Goal: Task Accomplishment & Management: Complete application form

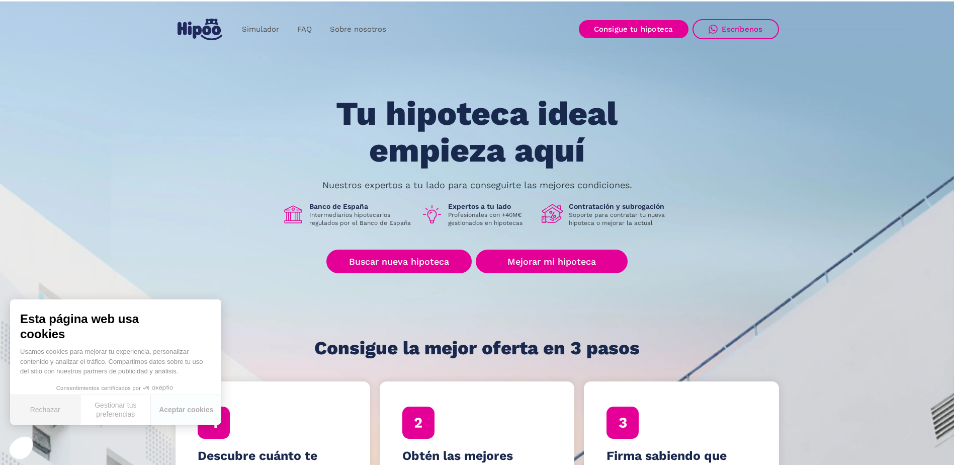
click at [29, 411] on button "Rechazar" at bounding box center [45, 410] width 70 height 30
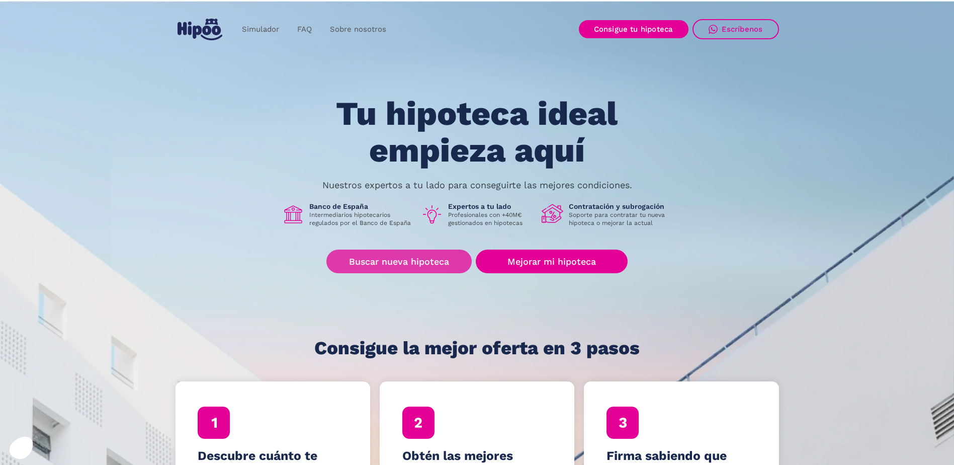
click at [385, 261] on link "Buscar nueva hipoteca" at bounding box center [398, 261] width 145 height 24
